Goal: Check status: Check status

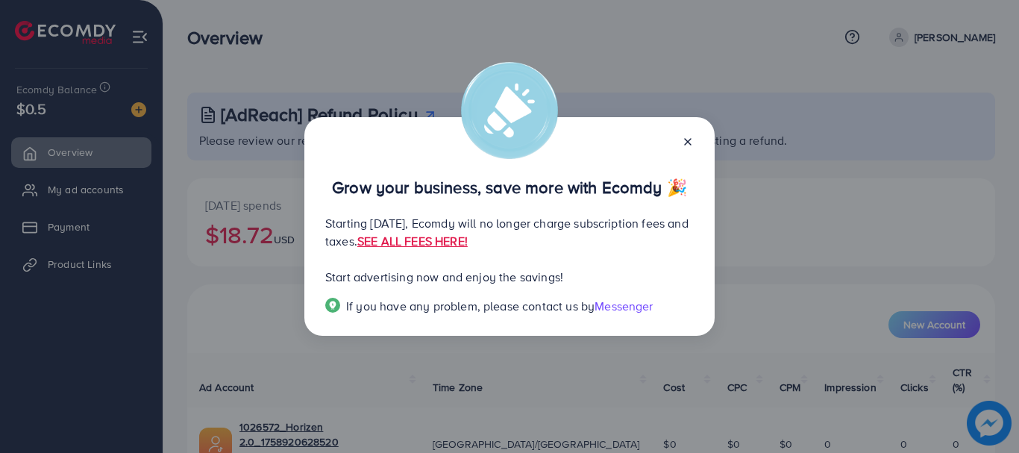
click at [687, 143] on line at bounding box center [688, 142] width 6 height 6
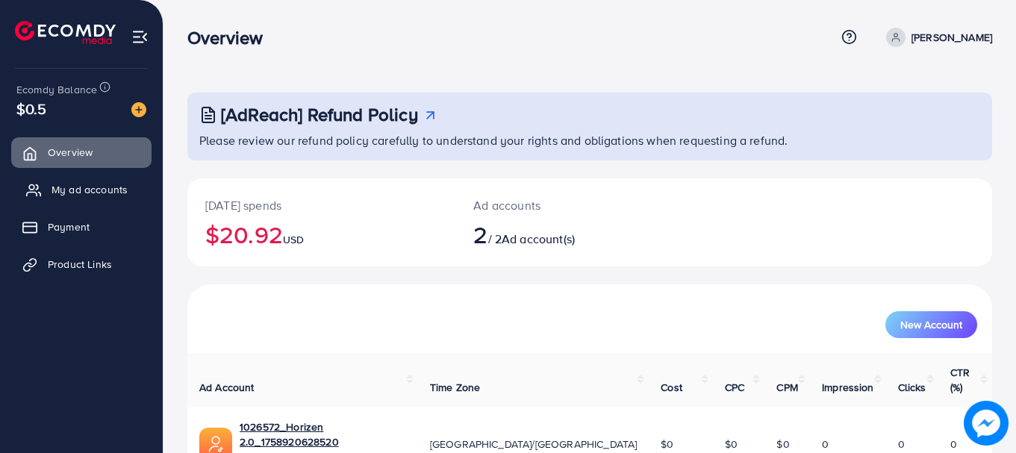
click at [64, 181] on link "My ad accounts" at bounding box center [81, 190] width 140 height 30
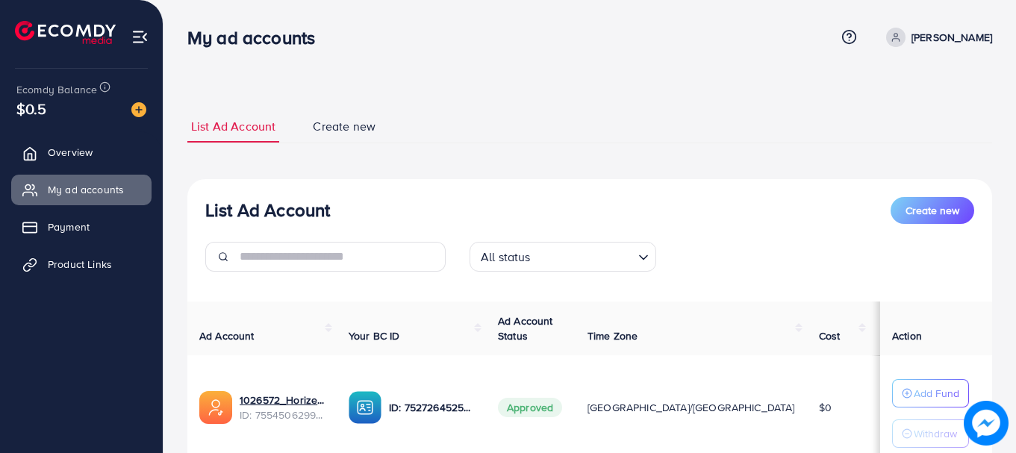
scroll to position [220, 0]
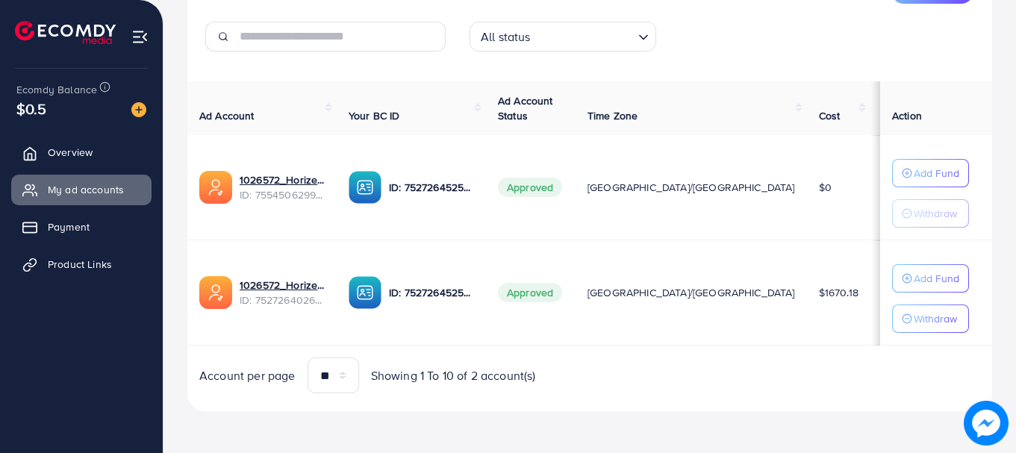
click at [553, 110] on span "Ad Account Status" at bounding box center [525, 108] width 55 height 30
click at [553, 107] on span "Ad Account Status" at bounding box center [525, 108] width 55 height 30
